Goal: Task Accomplishment & Management: Use online tool/utility

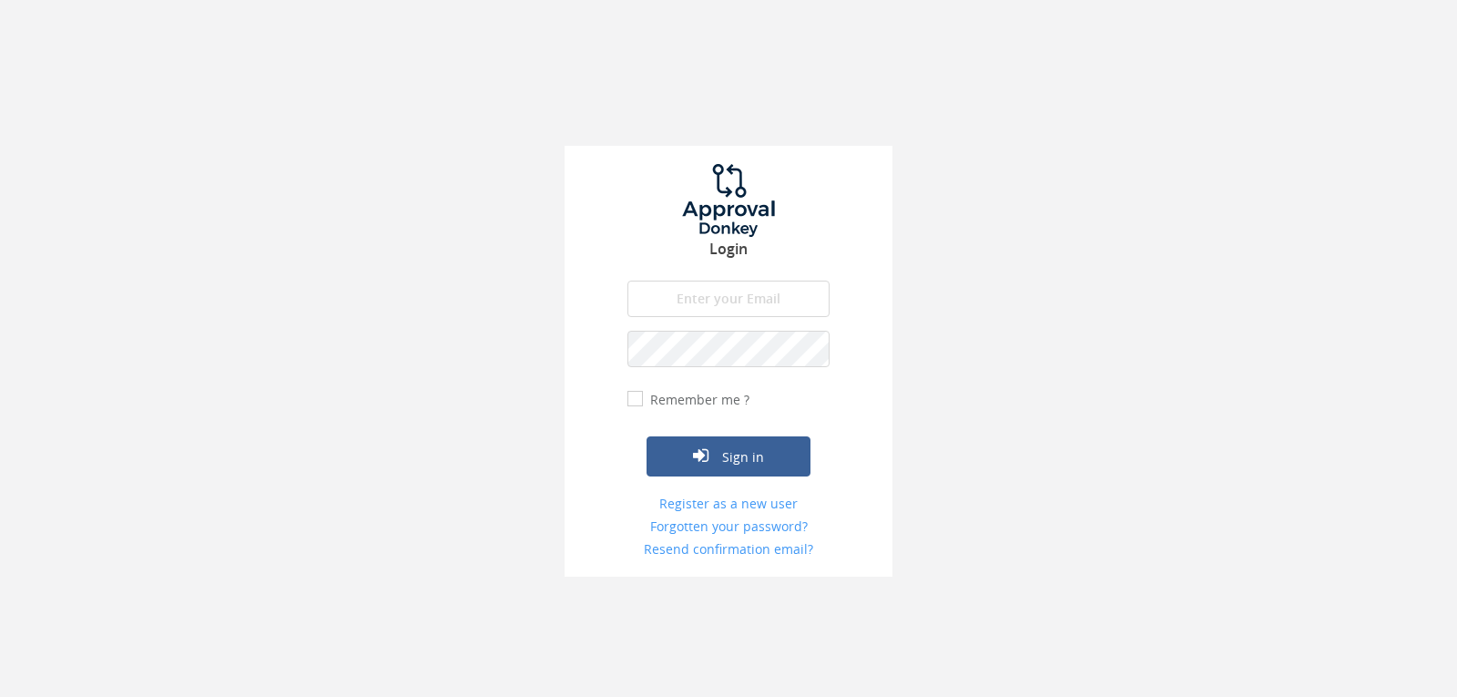
click at [698, 301] on input "email" at bounding box center [728, 298] width 202 height 36
type input "[EMAIL_ADDRESS][DOMAIN_NAME]"
click at [647, 436] on button "Sign in" at bounding box center [729, 456] width 164 height 40
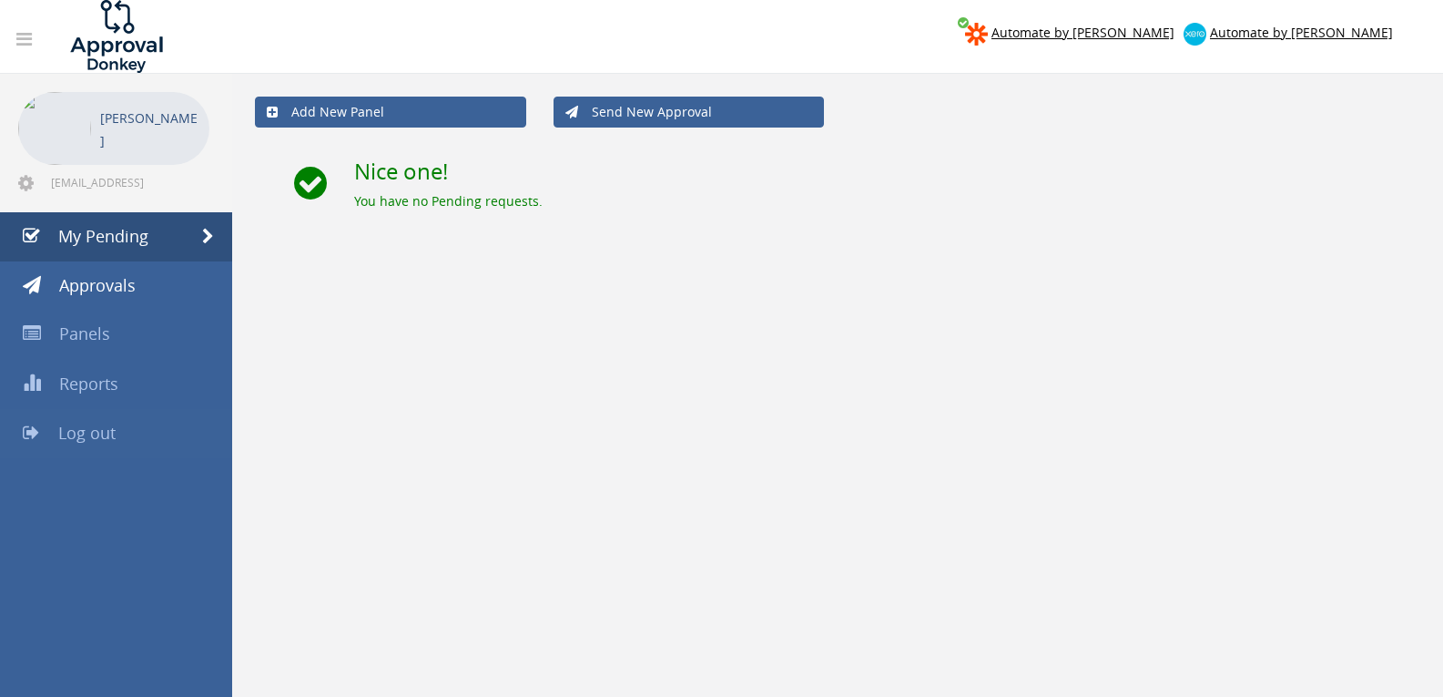
click at [169, 424] on link "Log out" at bounding box center [116, 433] width 232 height 49
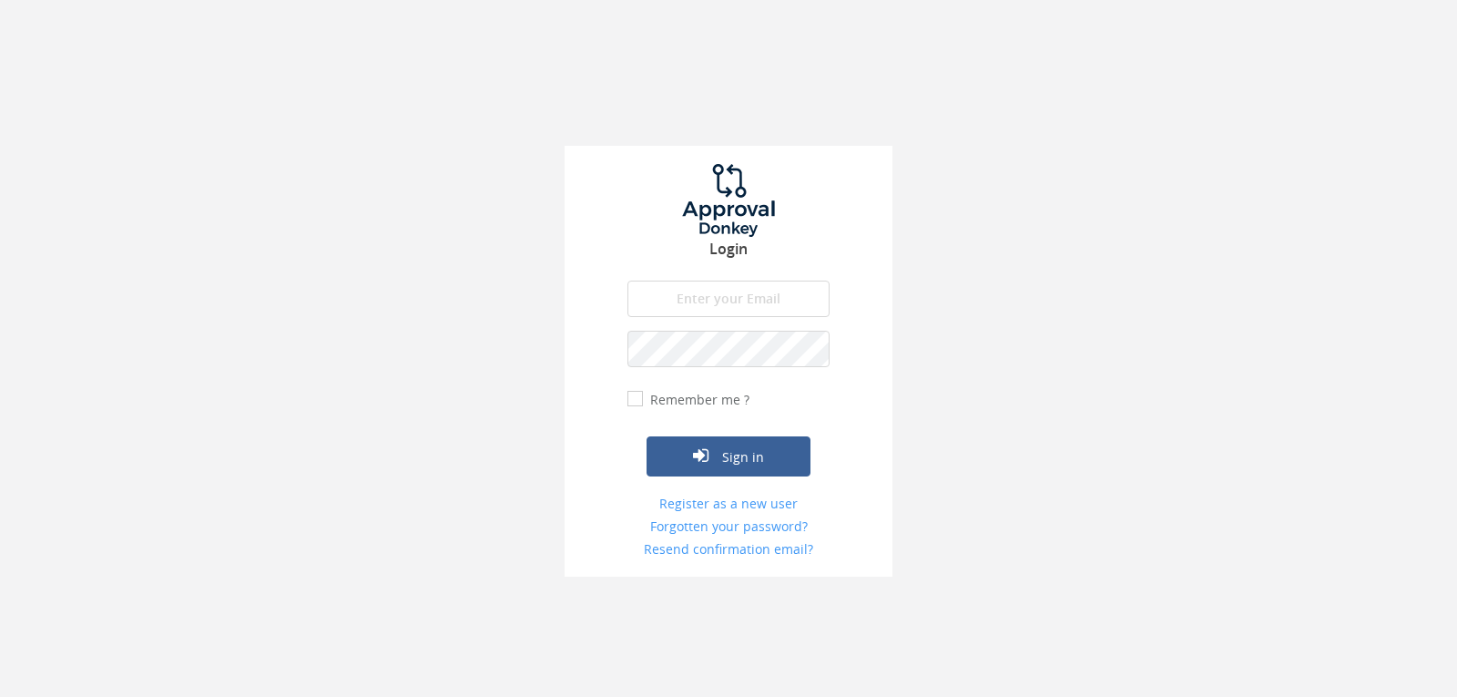
click at [681, 290] on input "email" at bounding box center [728, 298] width 202 height 36
type input "[EMAIL_ADDRESS][DOMAIN_NAME]"
click at [647, 436] on button "Sign in" at bounding box center [729, 456] width 164 height 40
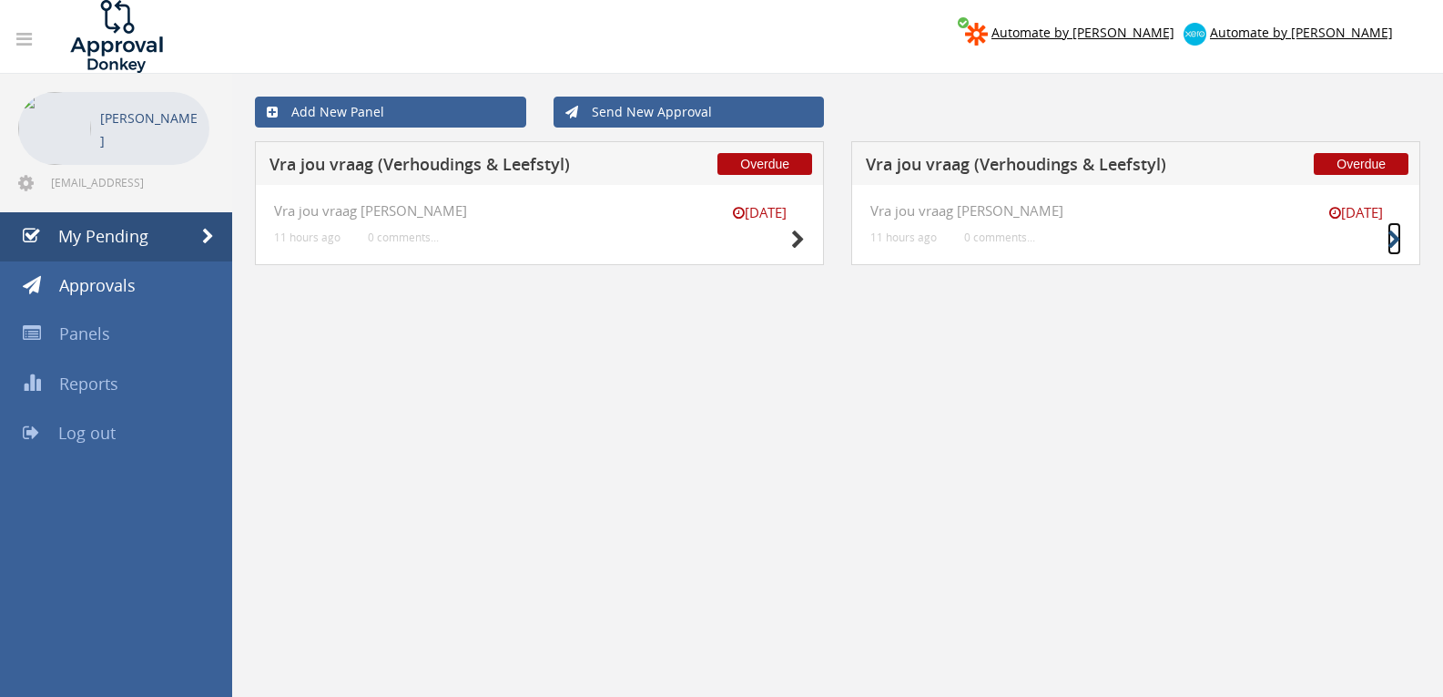
click at [1388, 238] on icon at bounding box center [1395, 239] width 14 height 19
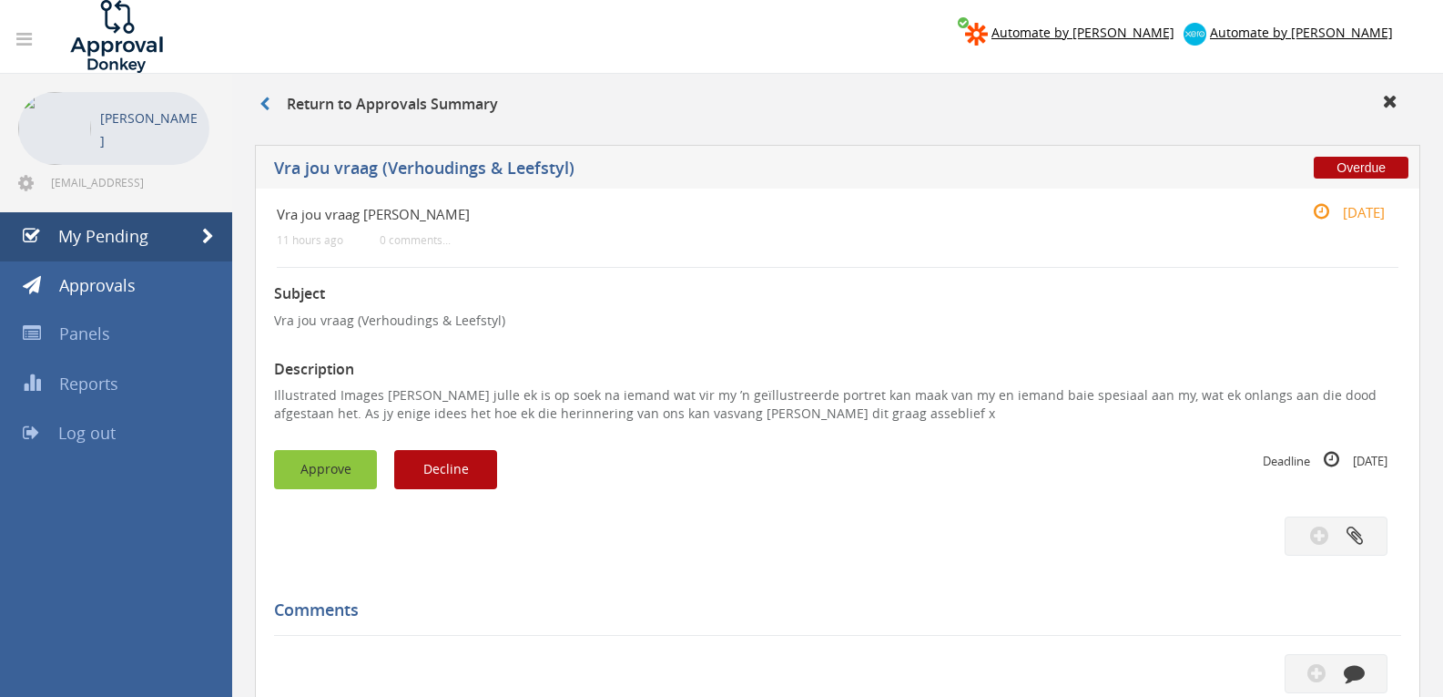
click at [350, 478] on button "Approve" at bounding box center [325, 469] width 103 height 39
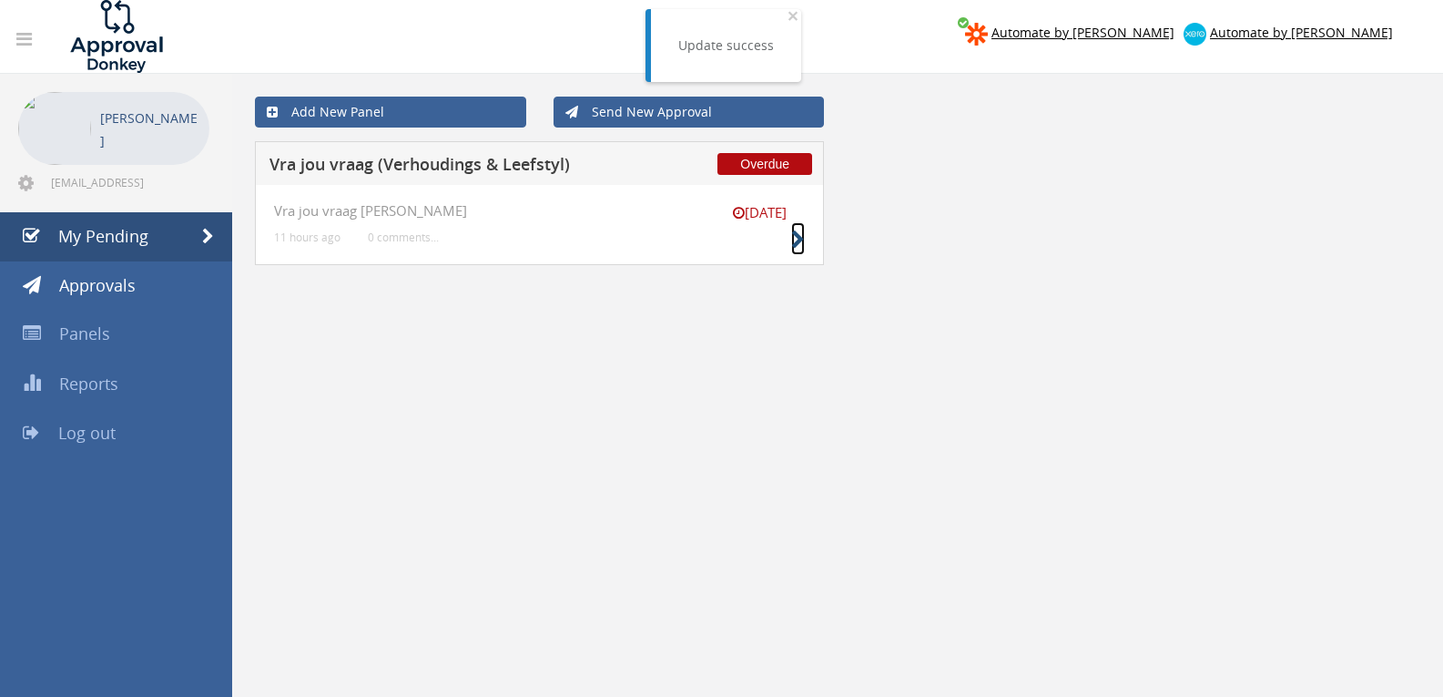
click at [797, 240] on icon at bounding box center [798, 239] width 14 height 19
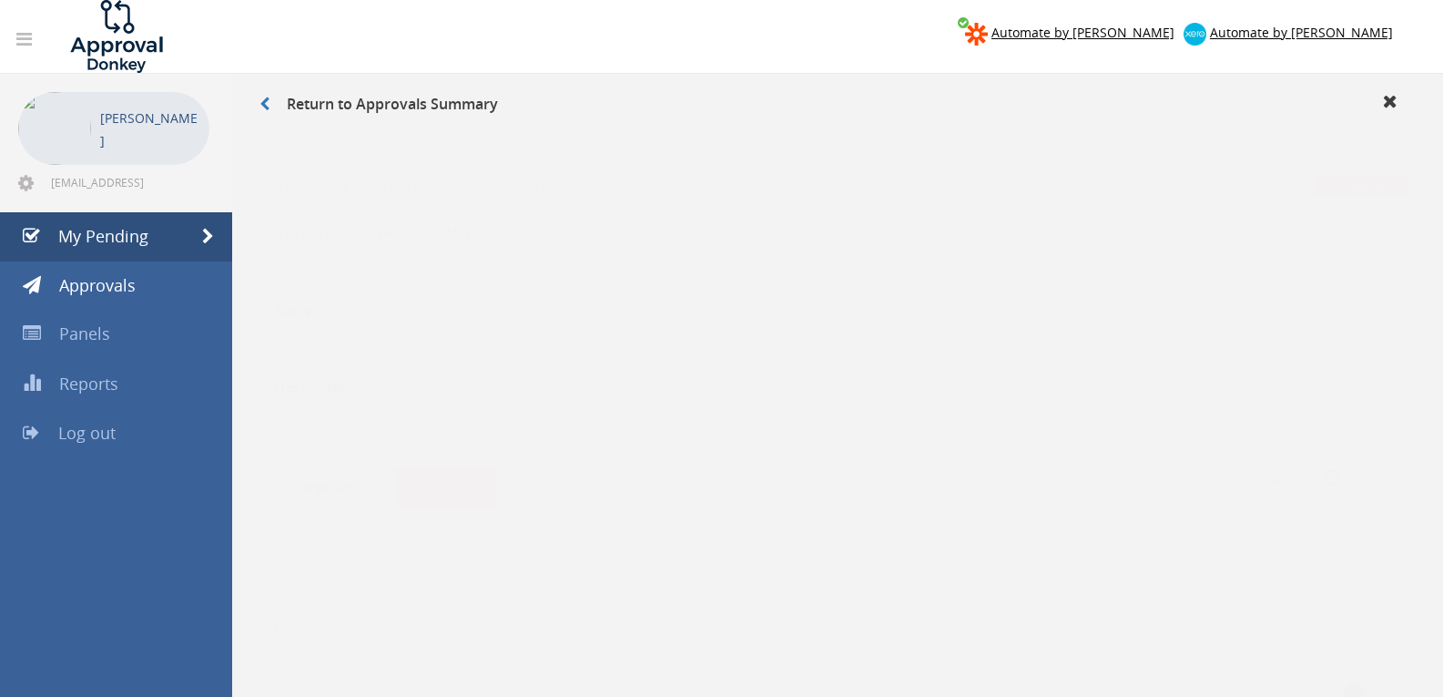
click at [311, 458] on button "Approve" at bounding box center [325, 469] width 103 height 39
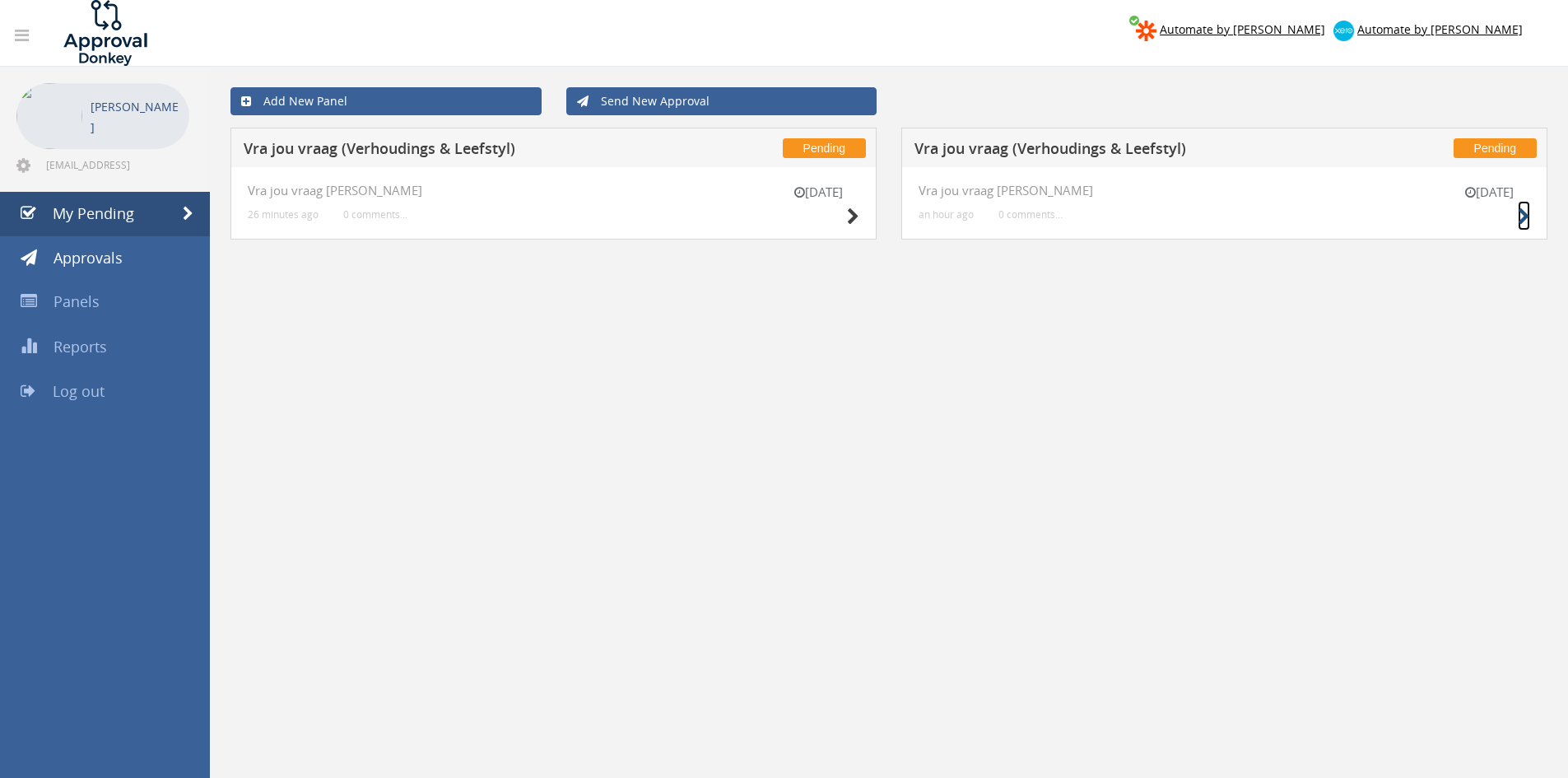
click at [1525, 218] on icon at bounding box center [1524, 216] width 13 height 17
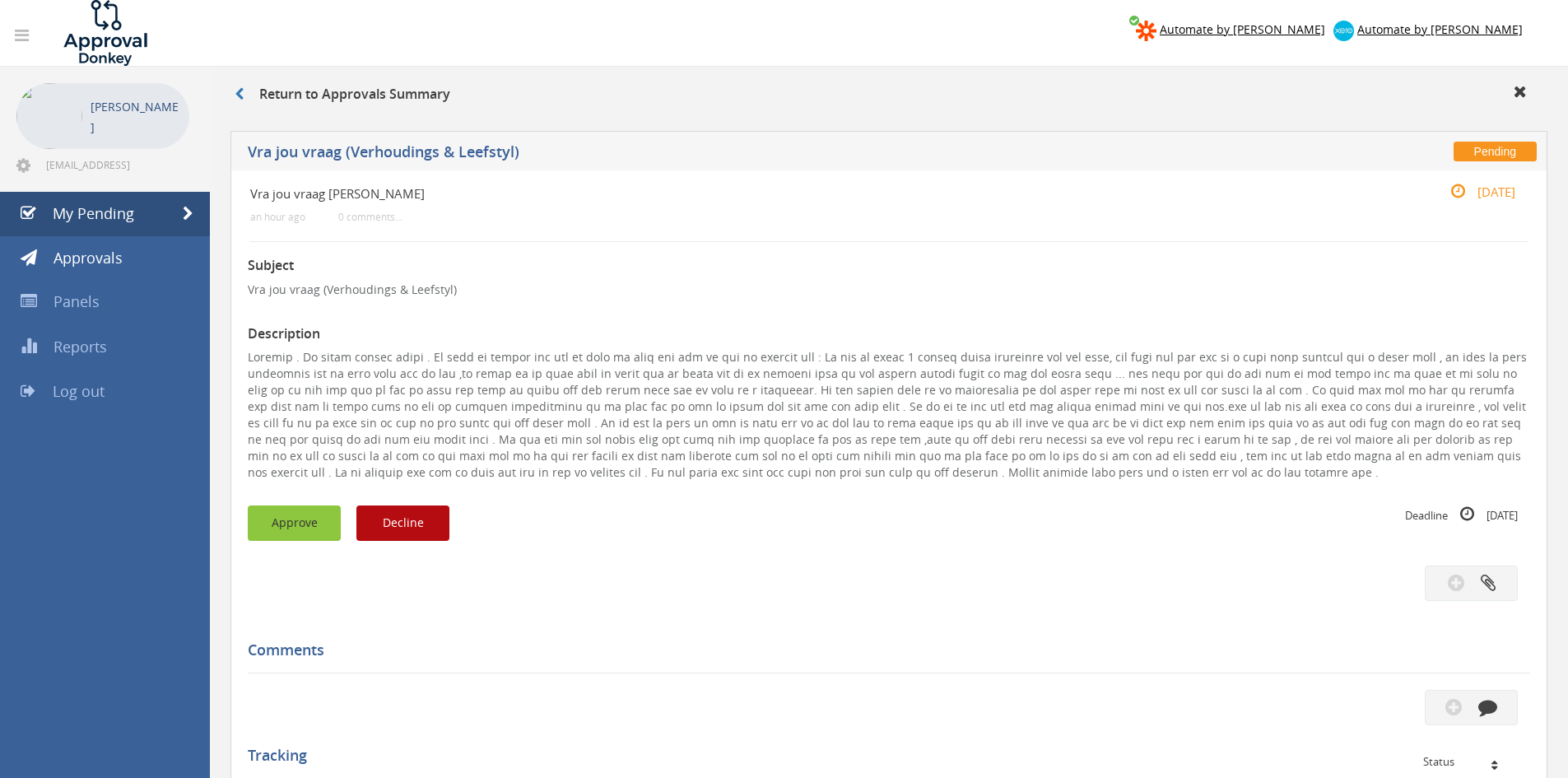
click at [299, 520] on button "Approve" at bounding box center [294, 522] width 93 height 35
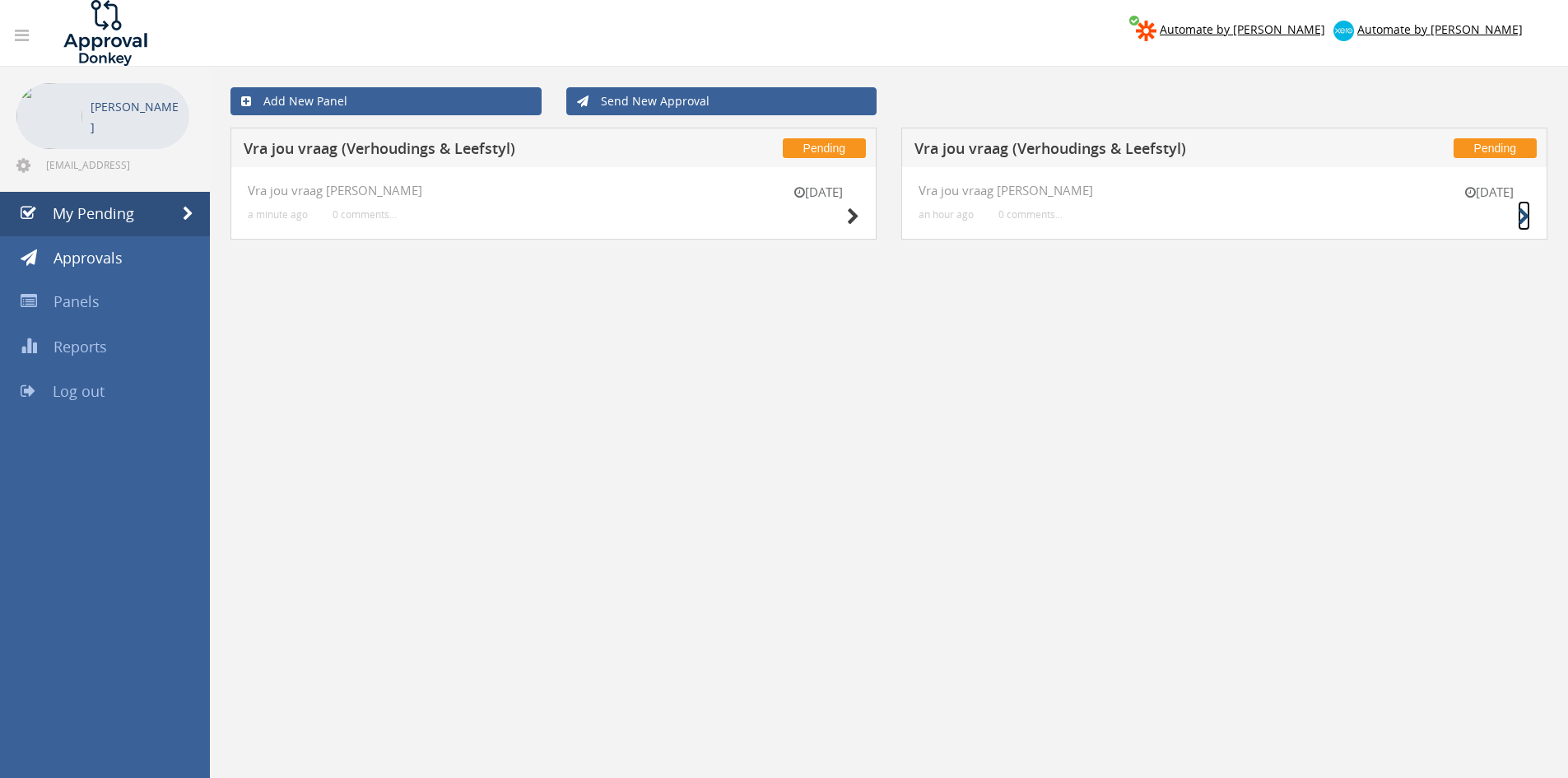
click at [1522, 214] on icon at bounding box center [1524, 216] width 13 height 17
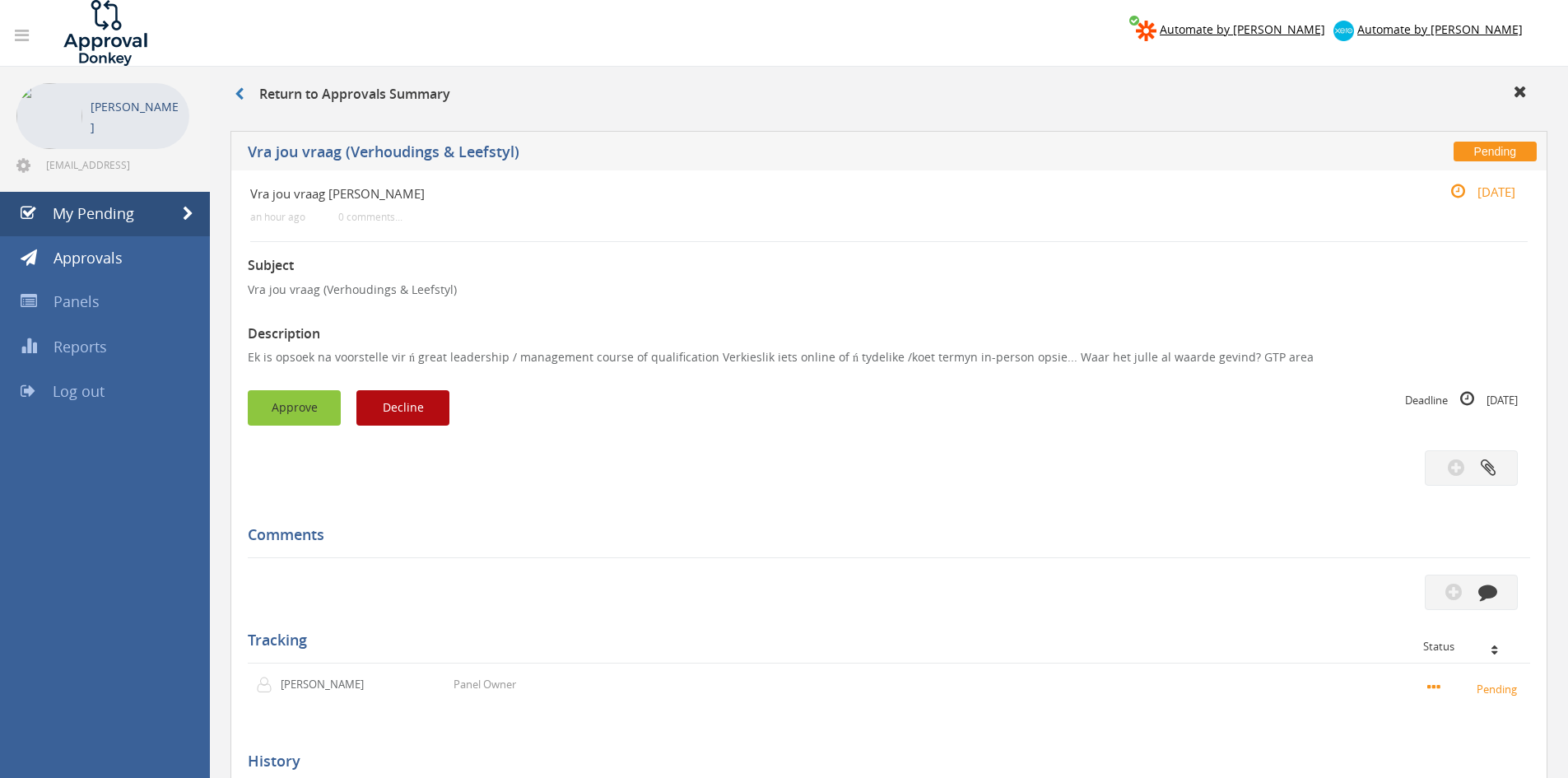
click at [304, 402] on button "Approve" at bounding box center [294, 408] width 93 height 35
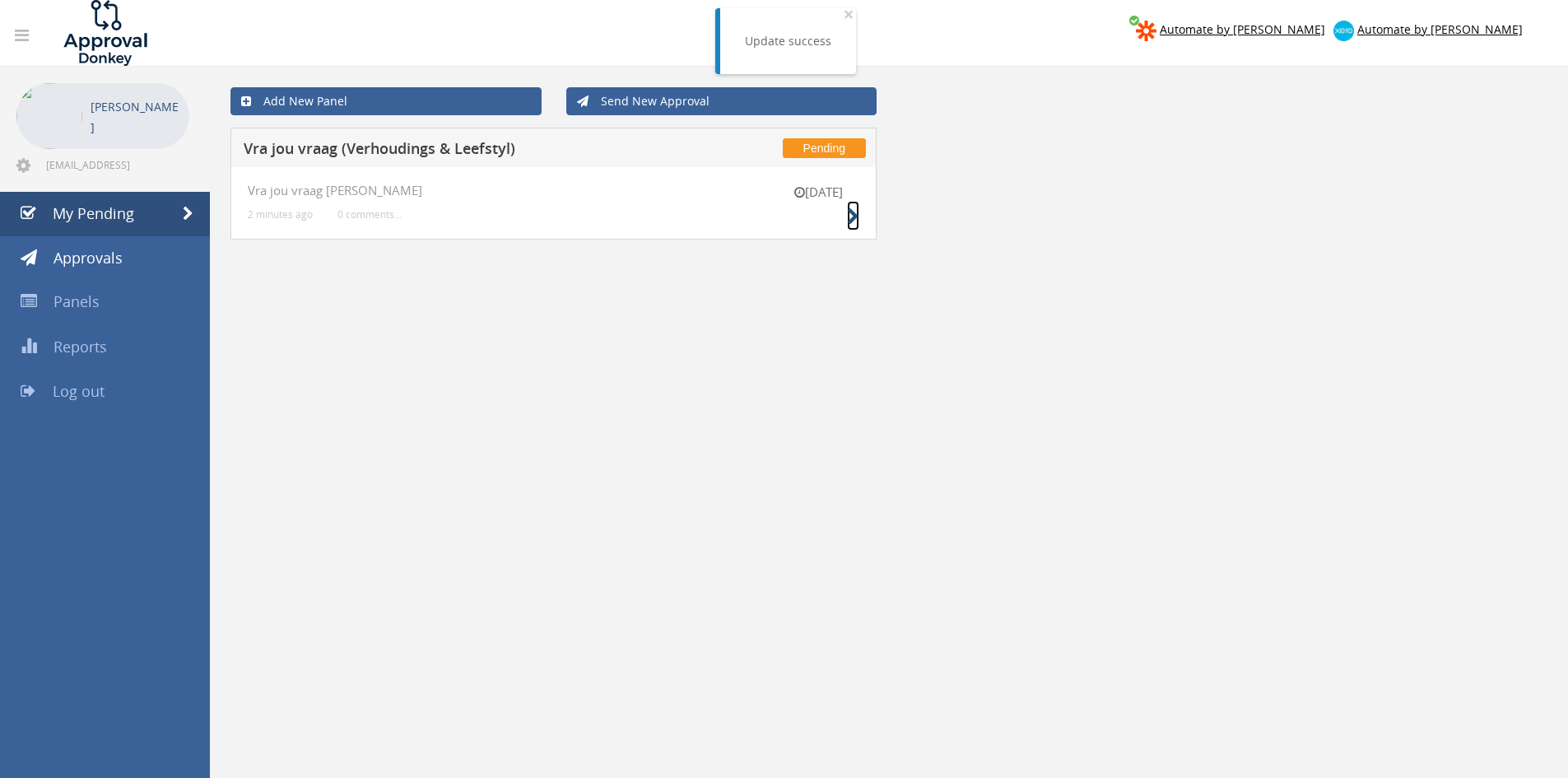
click at [856, 216] on icon at bounding box center [853, 216] width 13 height 17
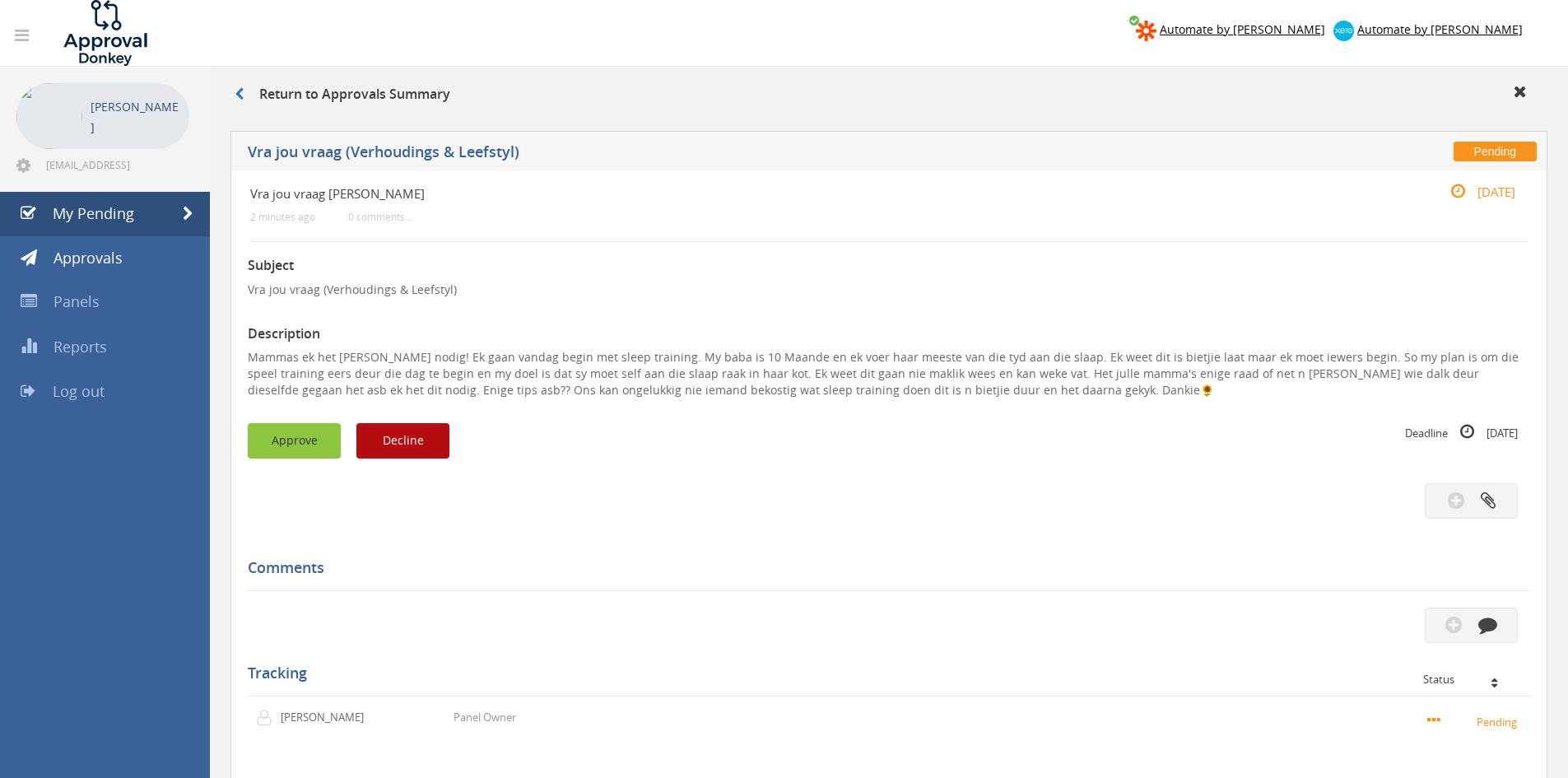
click at [295, 442] on button "Approve" at bounding box center [294, 440] width 93 height 35
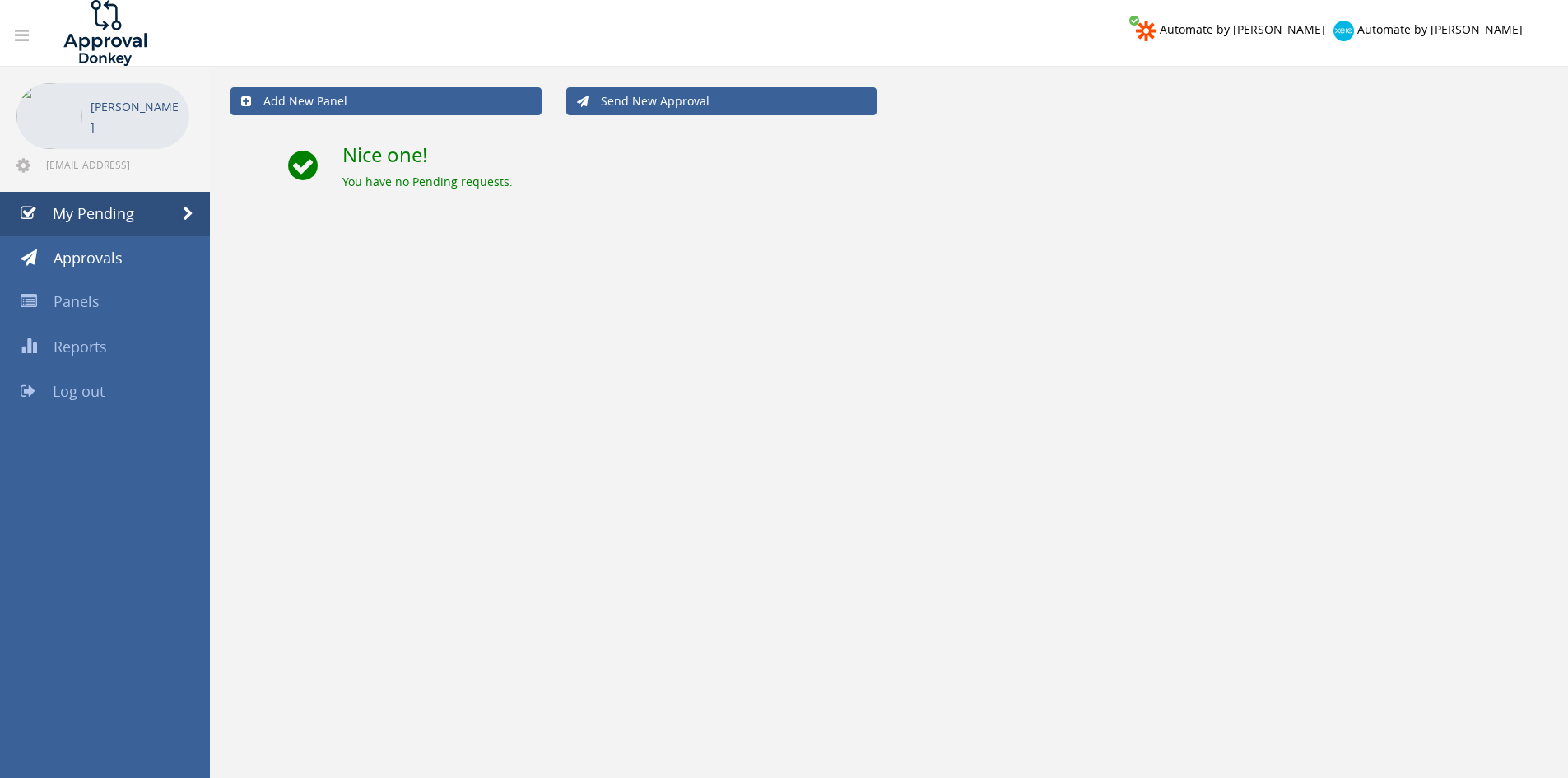
click at [62, 407] on link "Log out" at bounding box center [105, 391] width 210 height 44
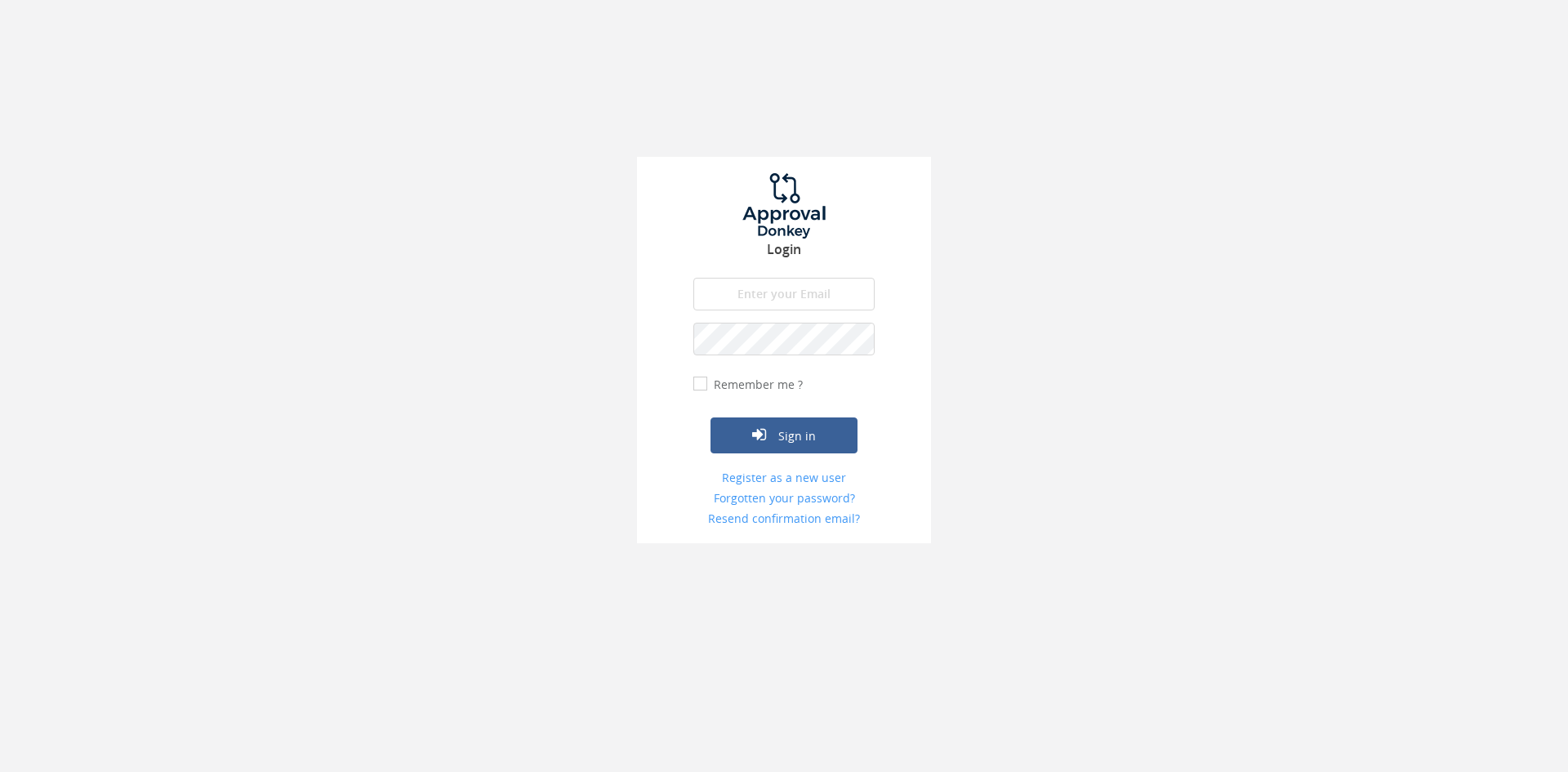
drag, startPoint x: 770, startPoint y: 299, endPoint x: 771, endPoint y: 308, distance: 9.1
click at [769, 299] on input "email" at bounding box center [784, 294] width 181 height 32
type input "[EMAIL_ADDRESS][DOMAIN_NAME]"
click at [710, 417] on button "Sign in" at bounding box center [784, 435] width 147 height 36
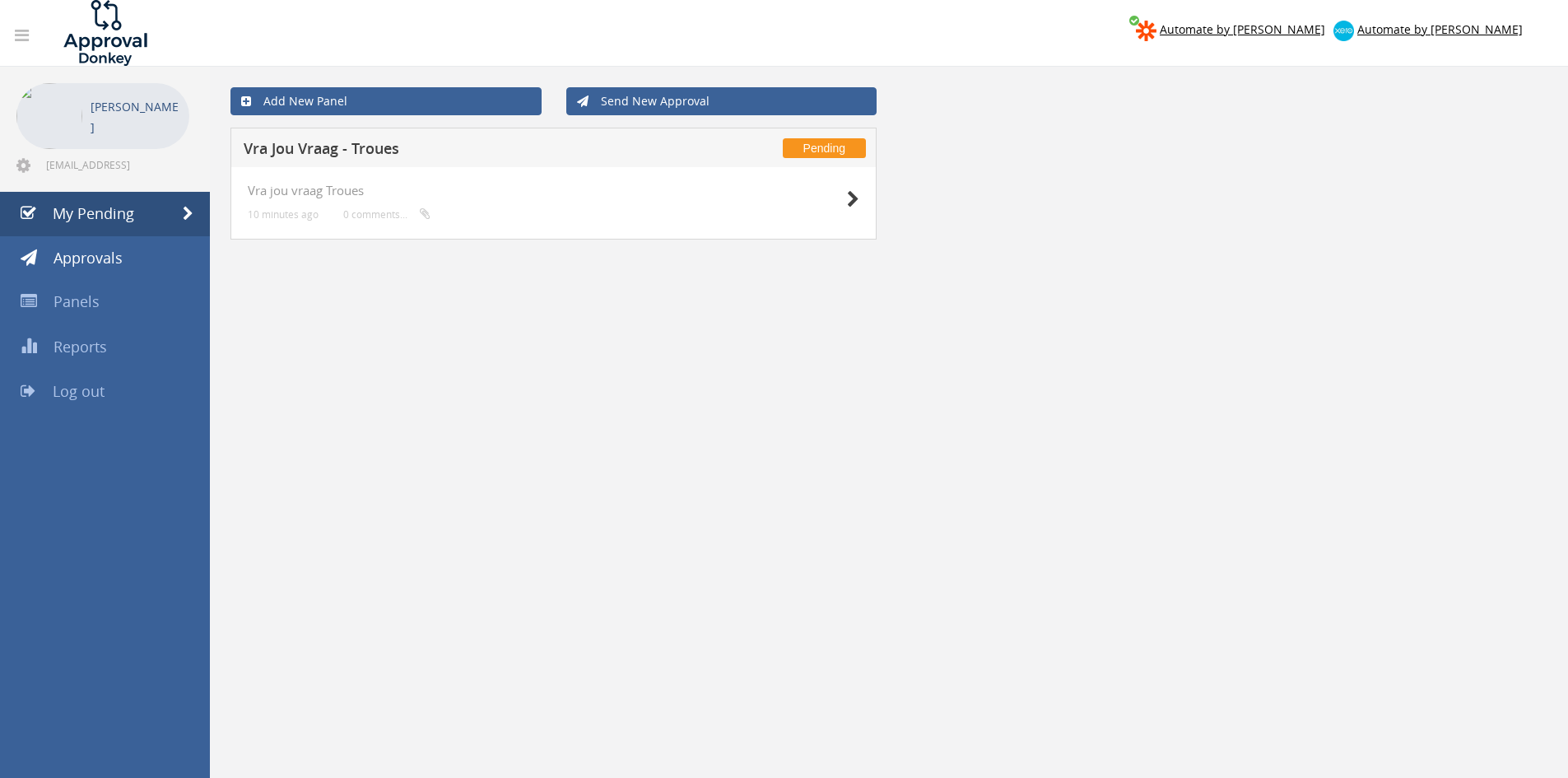
click at [838, 201] on div at bounding box center [818, 198] width 82 height 30
click at [848, 202] on icon at bounding box center [853, 199] width 13 height 17
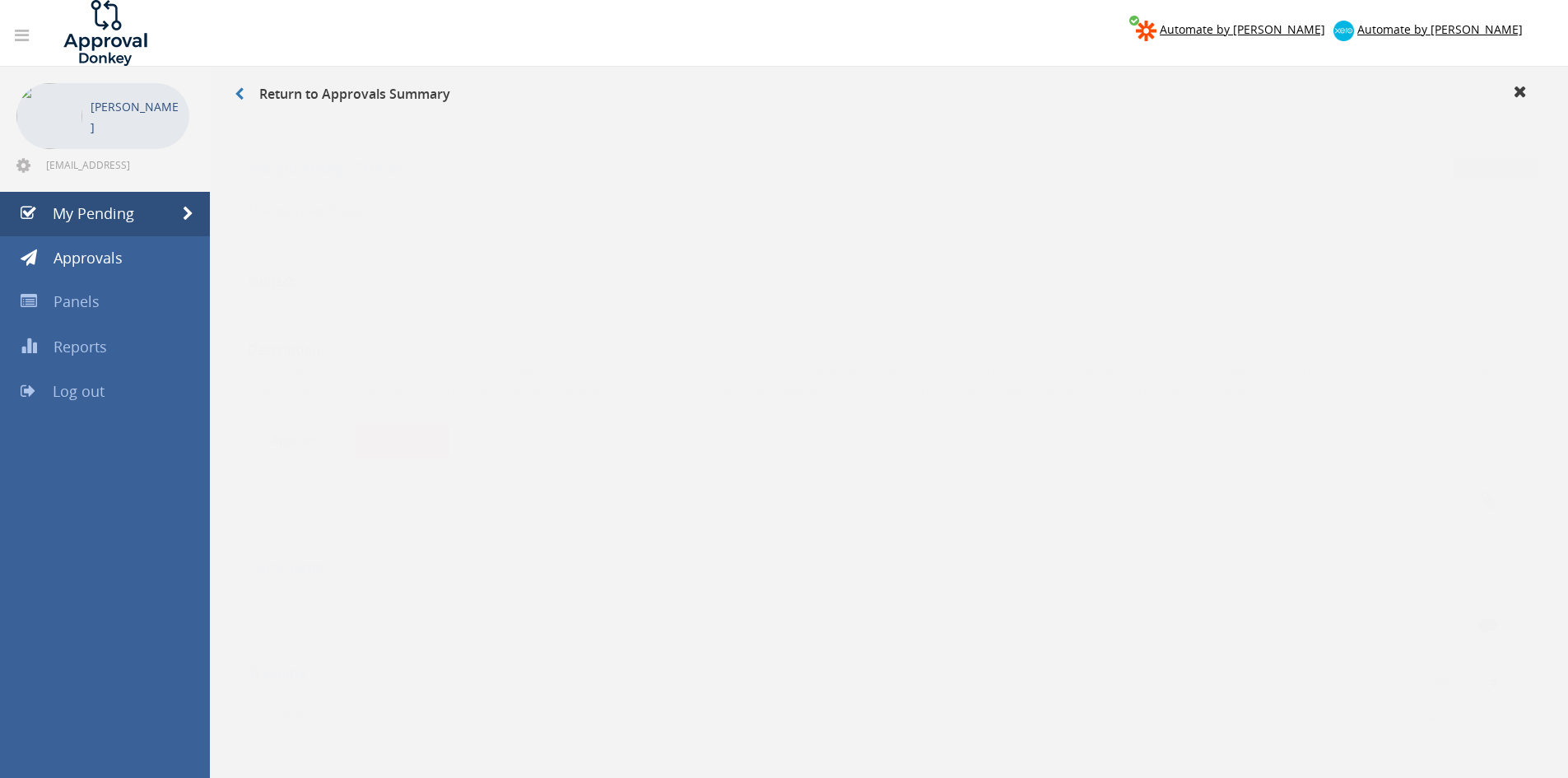
click at [290, 421] on button "Approve" at bounding box center [294, 424] width 93 height 35
